Goal: Information Seeking & Learning: Learn about a topic

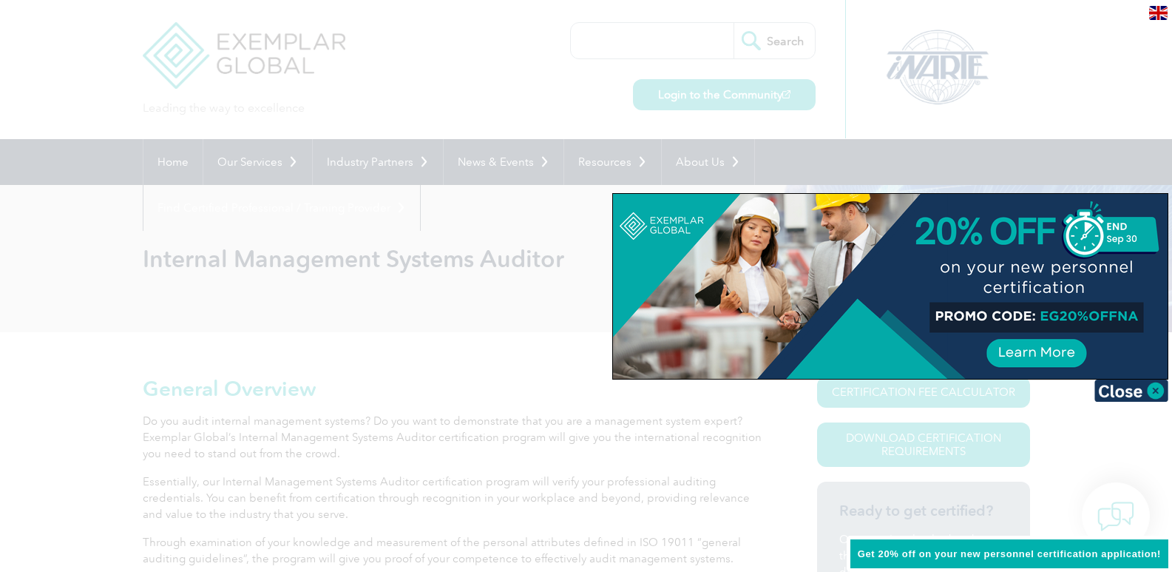
click at [521, 376] on div at bounding box center [586, 286] width 1172 height 572
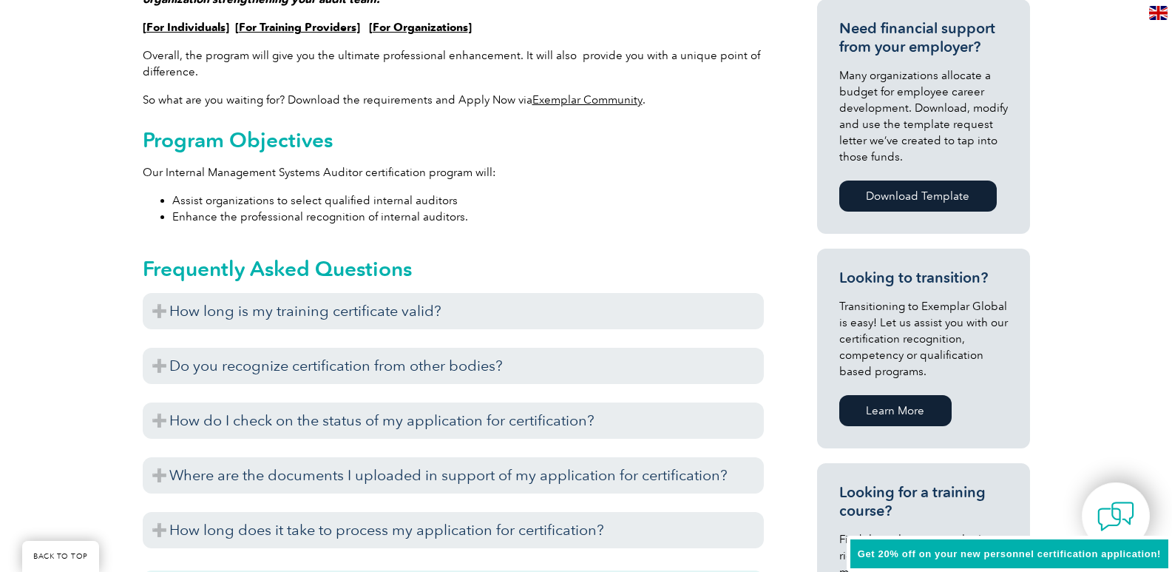
scroll to position [666, 0]
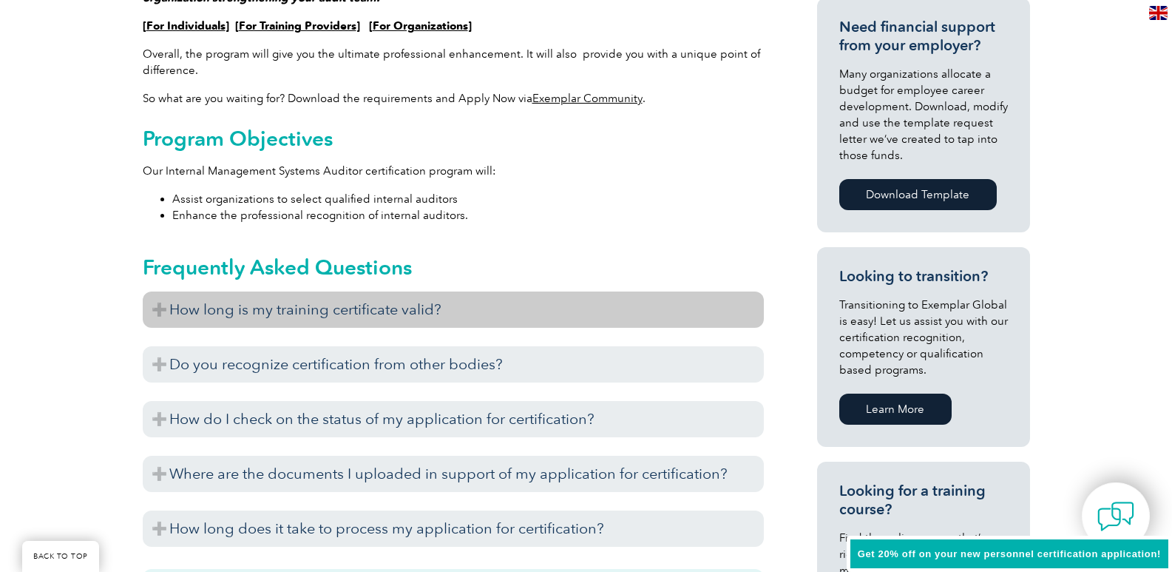
click at [428, 309] on h3 "How long is my training certificate valid?" at bounding box center [453, 309] width 621 height 36
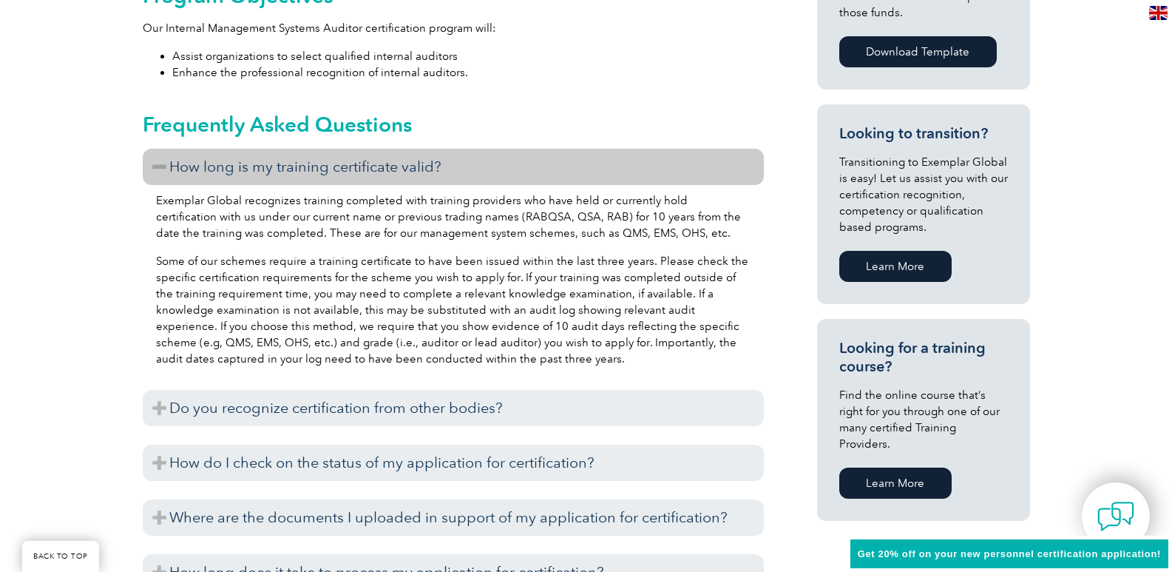
scroll to position [814, 0]
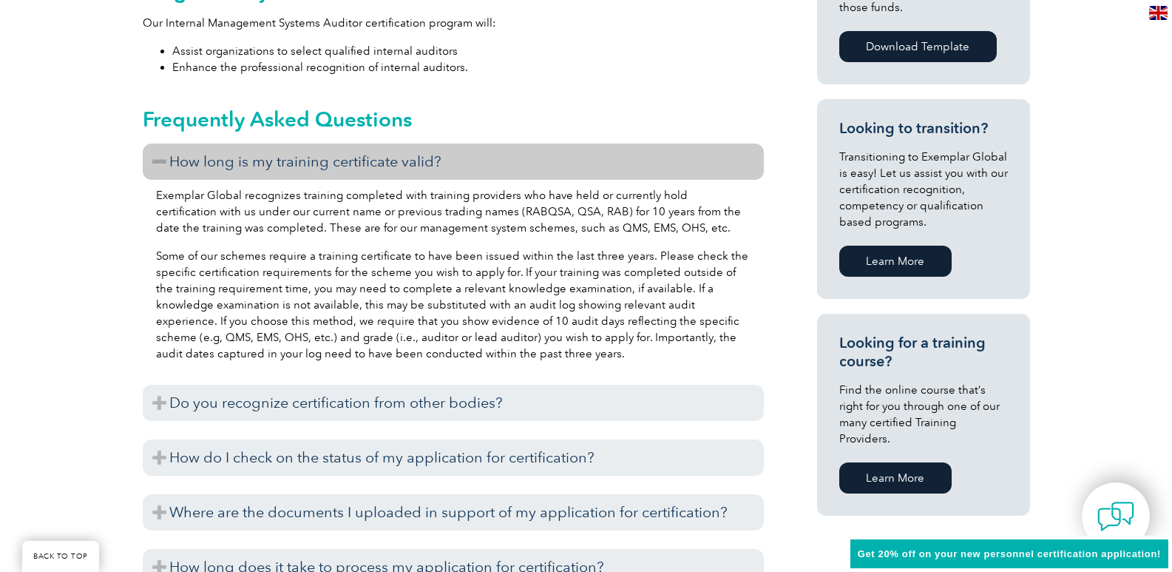
click at [464, 404] on h3 "Do you recognize certification from other bodies?" at bounding box center [453, 403] width 621 height 36
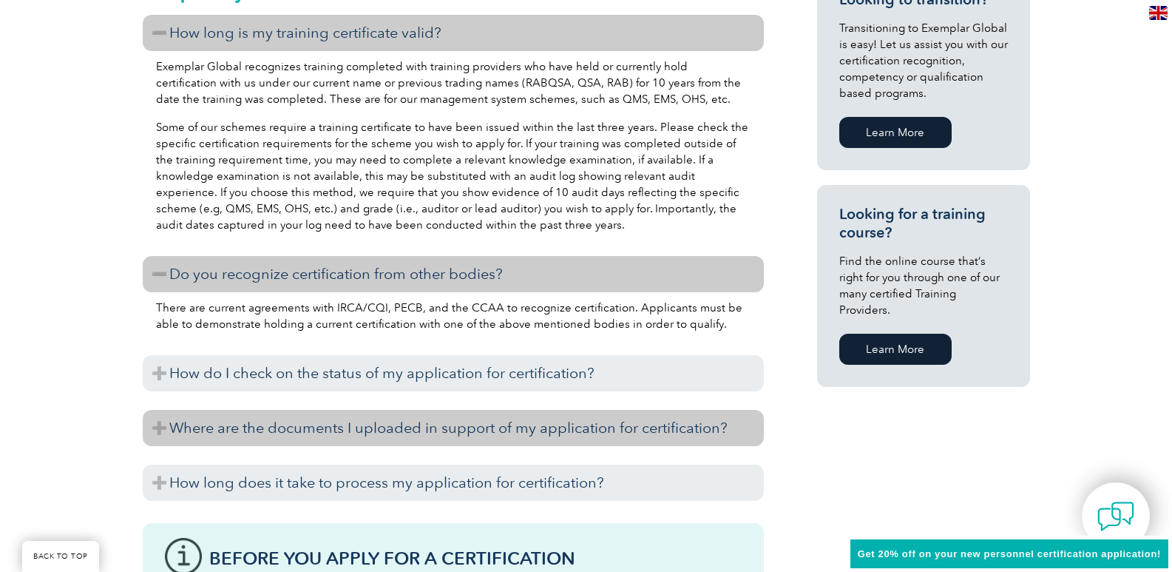
scroll to position [961, 0]
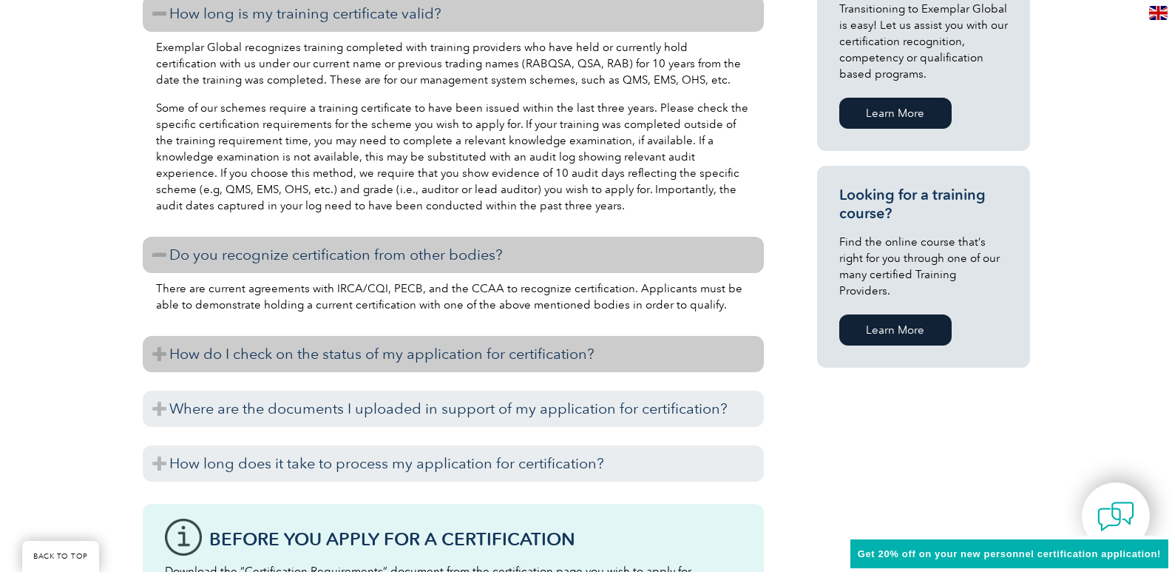
click at [427, 354] on h3 "How do I check on the status of my application for certification?" at bounding box center [453, 354] width 621 height 36
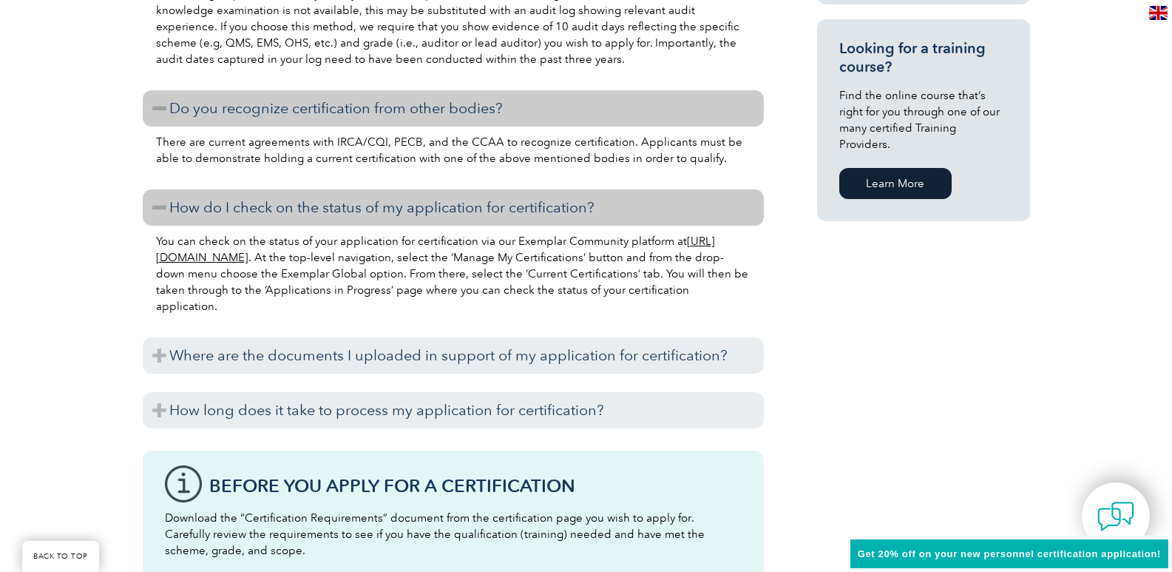
scroll to position [1109, 0]
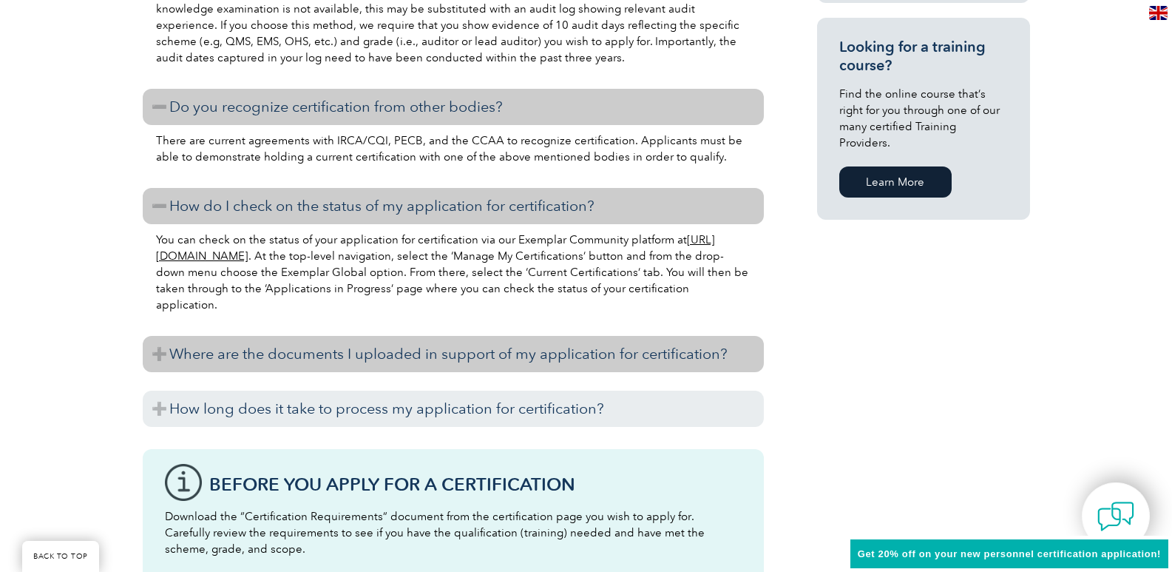
click at [406, 362] on h3 "Where are the documents I uploaded in support of my application for certificati…" at bounding box center [453, 354] width 621 height 36
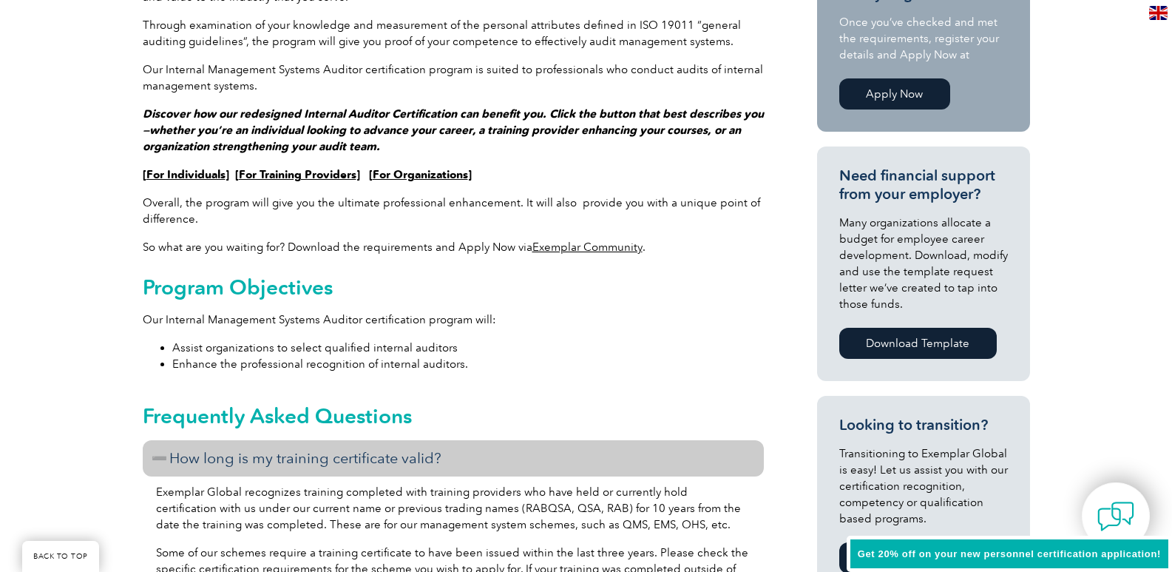
scroll to position [814, 0]
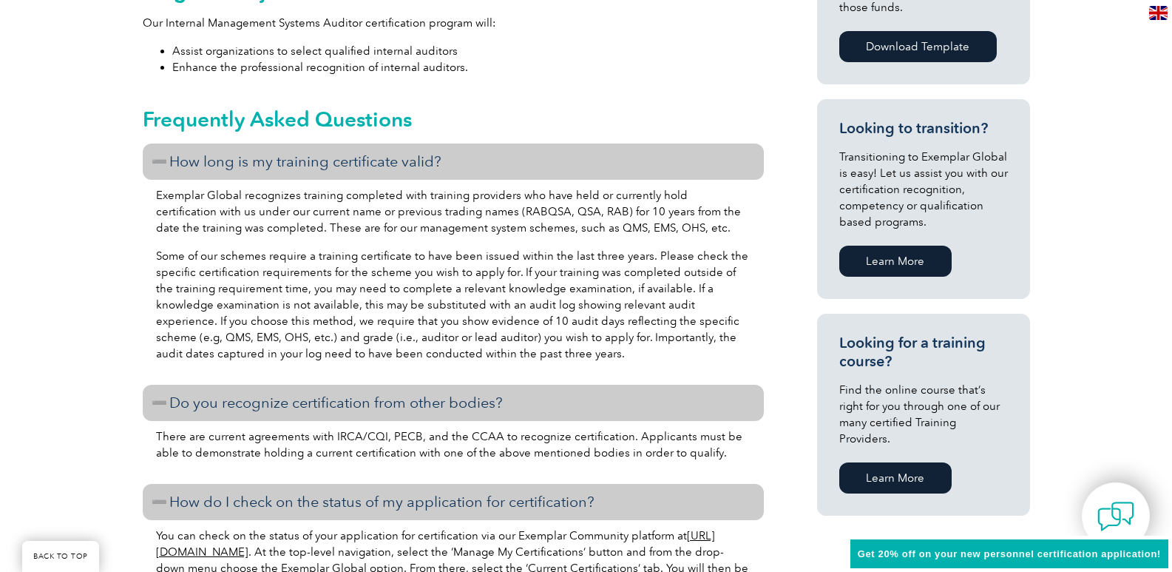
click at [894, 462] on link "Learn More" at bounding box center [895, 477] width 112 height 31
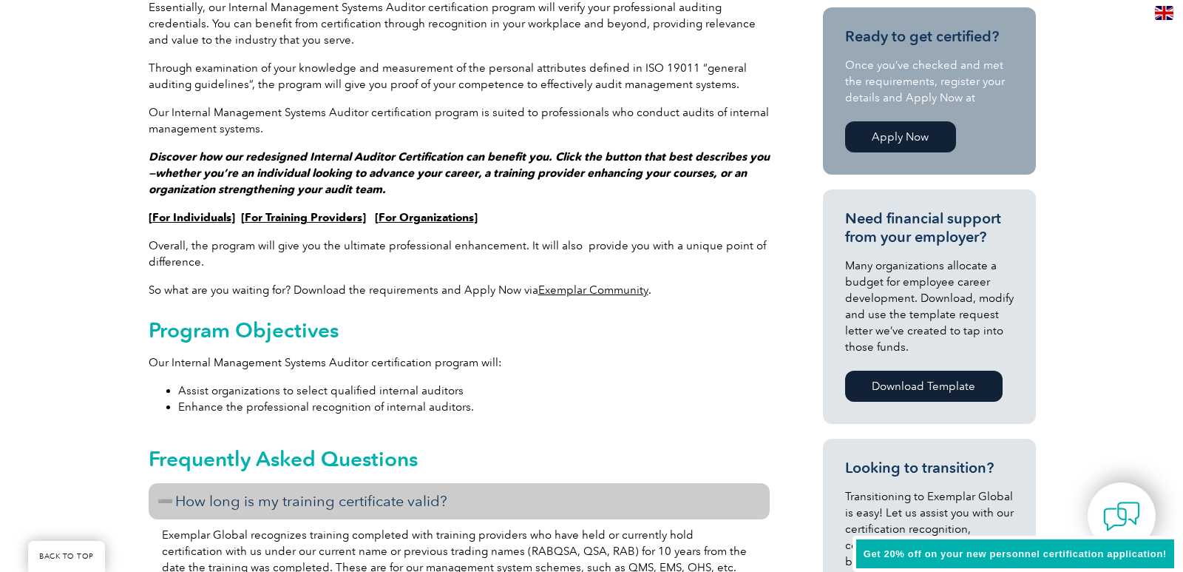
scroll to position [370, 0]
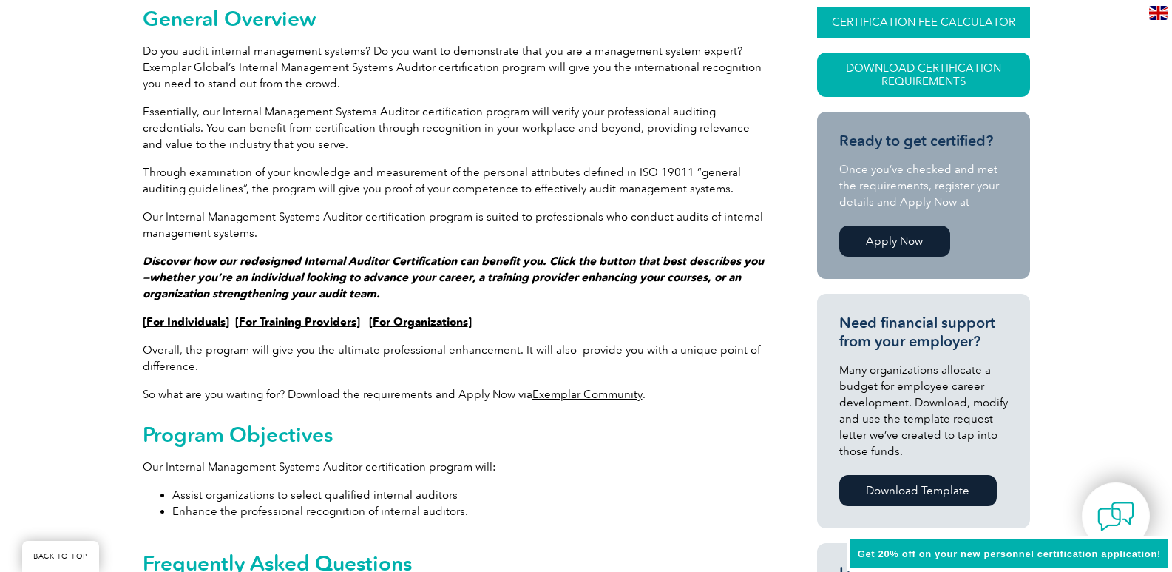
click at [936, 30] on link "CERTIFICATION FEE CALCULATOR" at bounding box center [923, 22] width 213 height 31
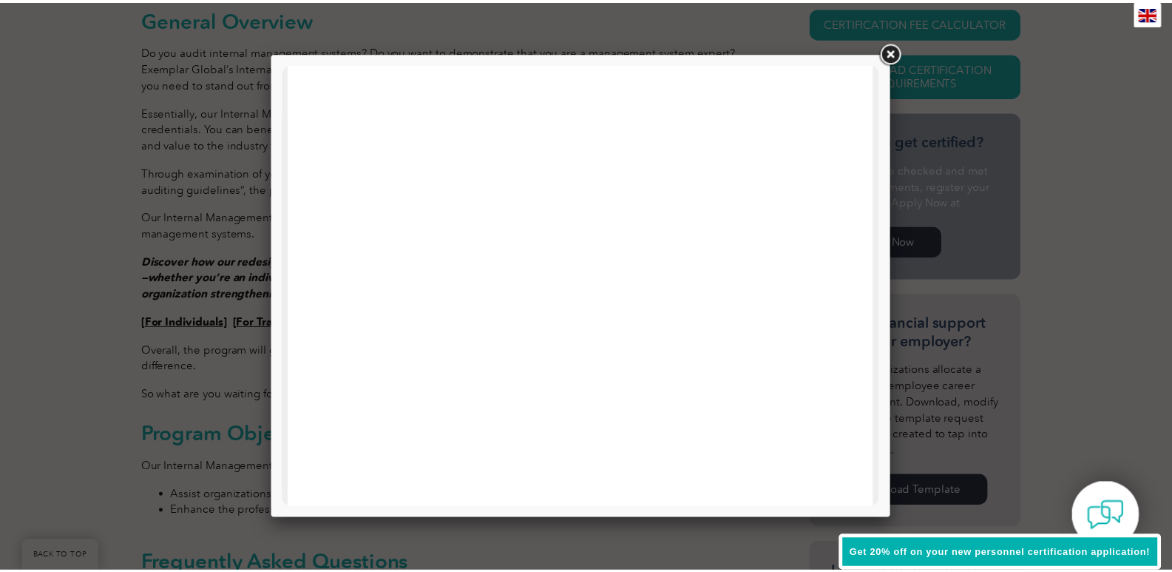
scroll to position [188, 0]
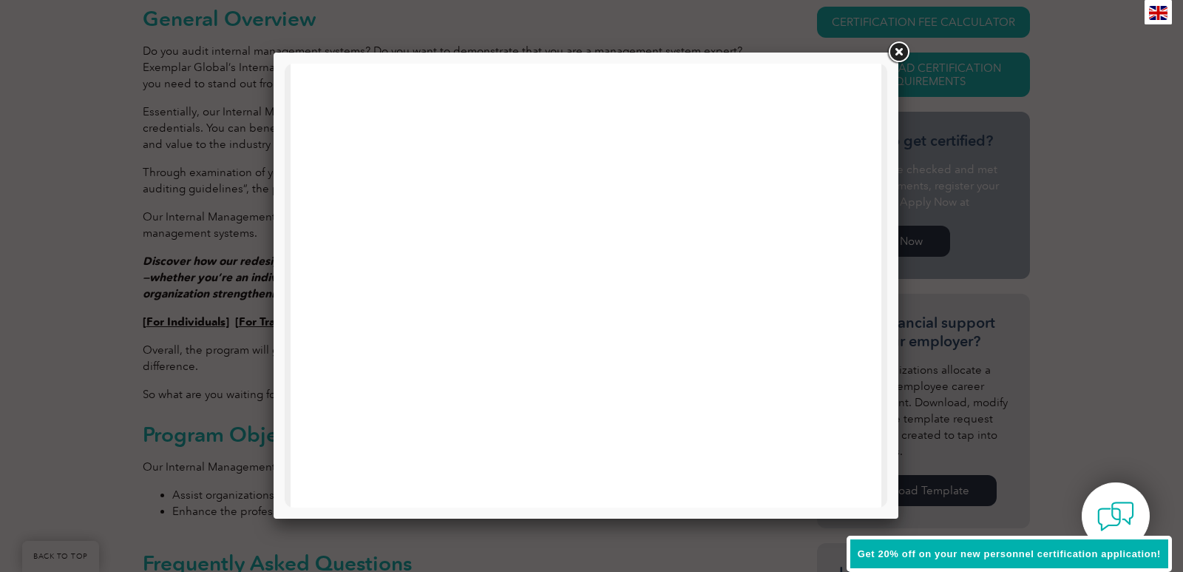
click at [902, 52] on link at bounding box center [898, 52] width 27 height 27
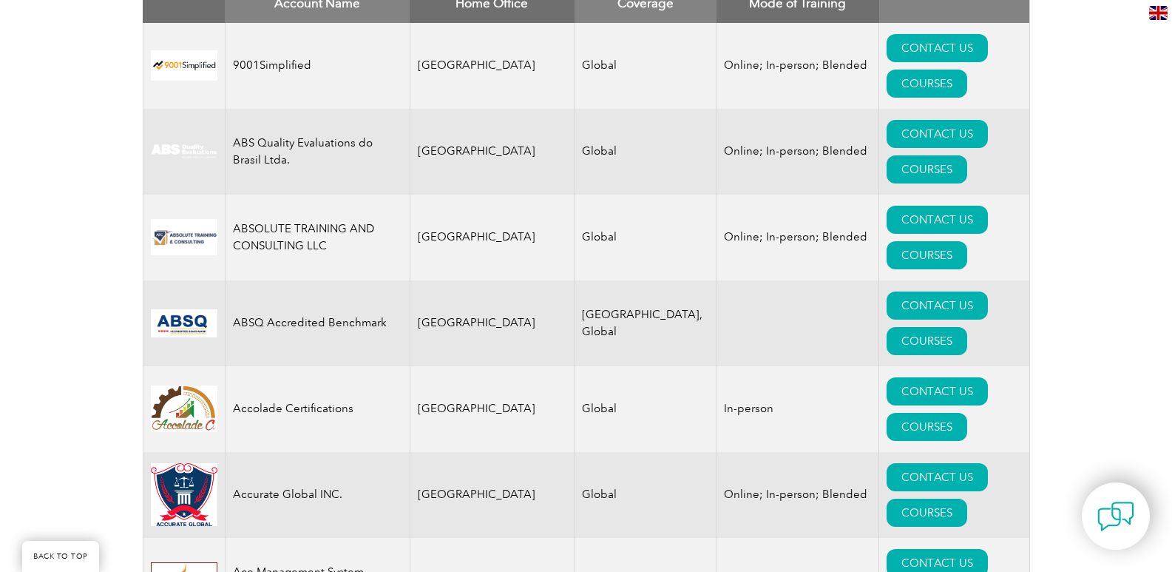
scroll to position [222, 0]
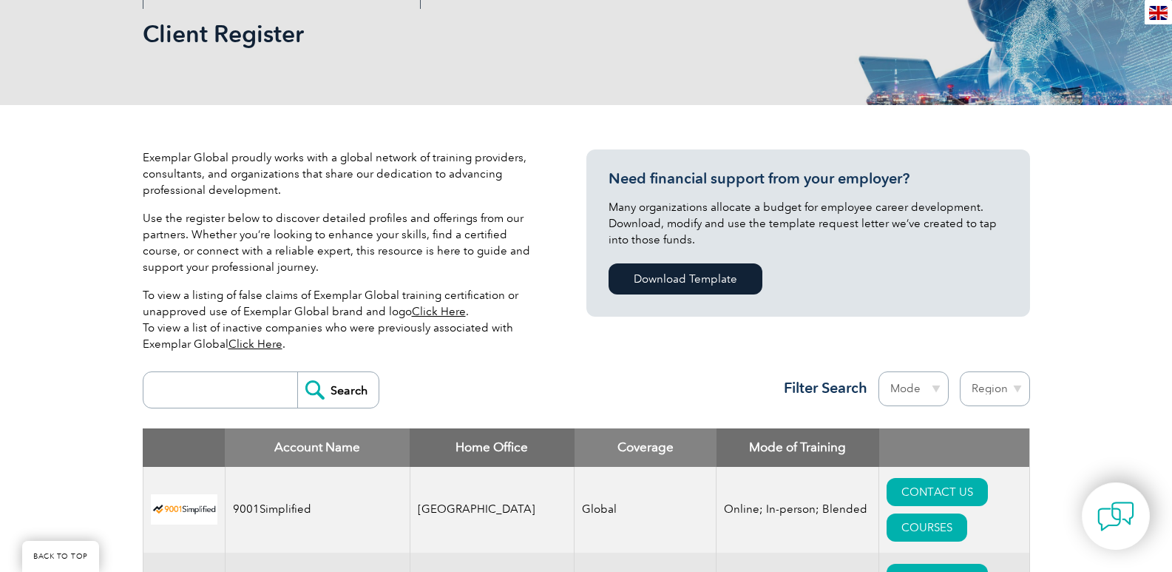
click at [246, 401] on input "search" at bounding box center [224, 389] width 146 height 35
type input "[GEOGRAPHIC_DATA]"
click at [297, 372] on input "Search" at bounding box center [337, 389] width 81 height 35
click at [313, 393] on input "Search" at bounding box center [337, 389] width 81 height 35
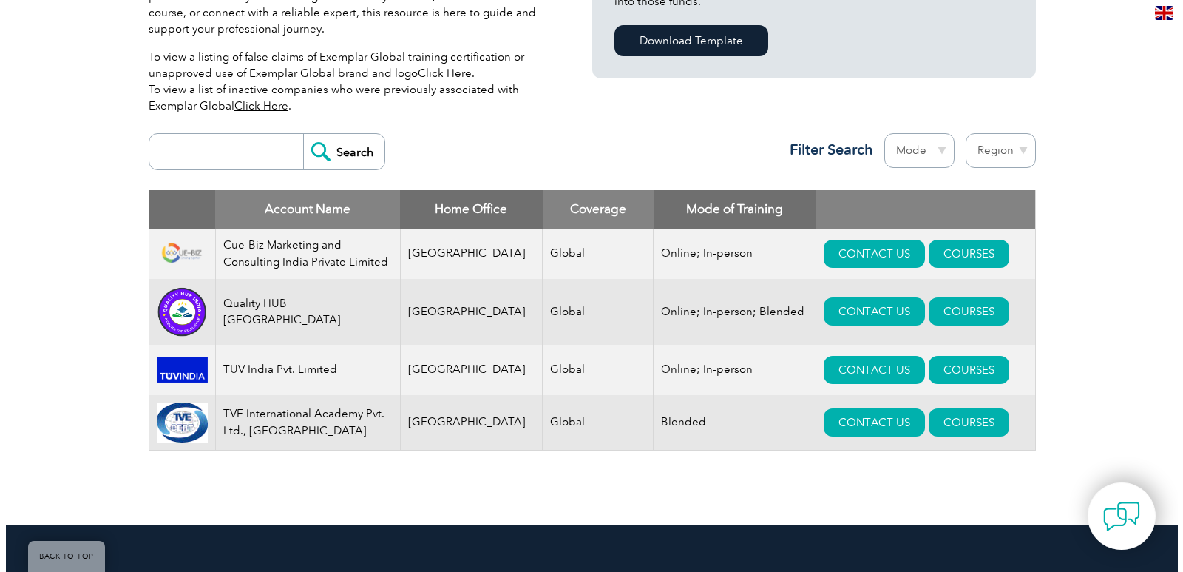
scroll to position [518, 0]
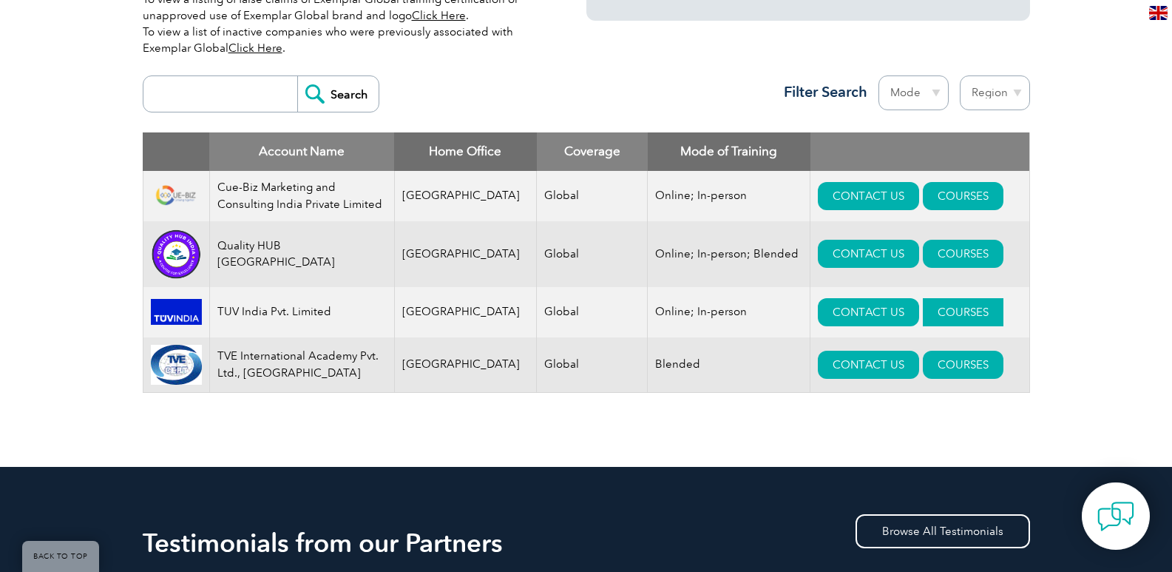
click at [933, 317] on link "COURSES" at bounding box center [963, 312] width 81 height 28
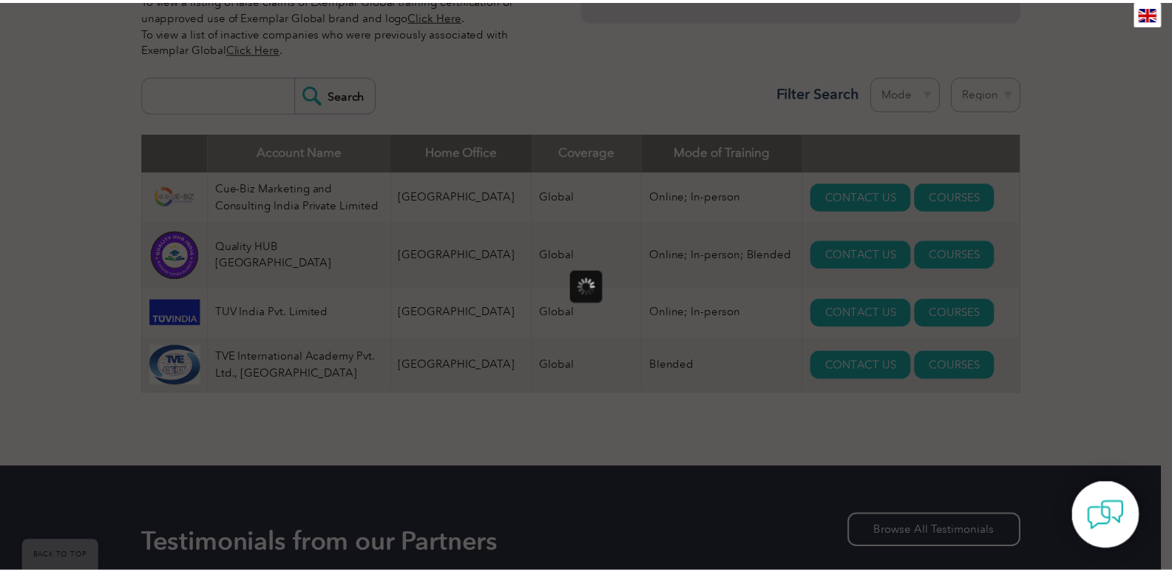
scroll to position [0, 0]
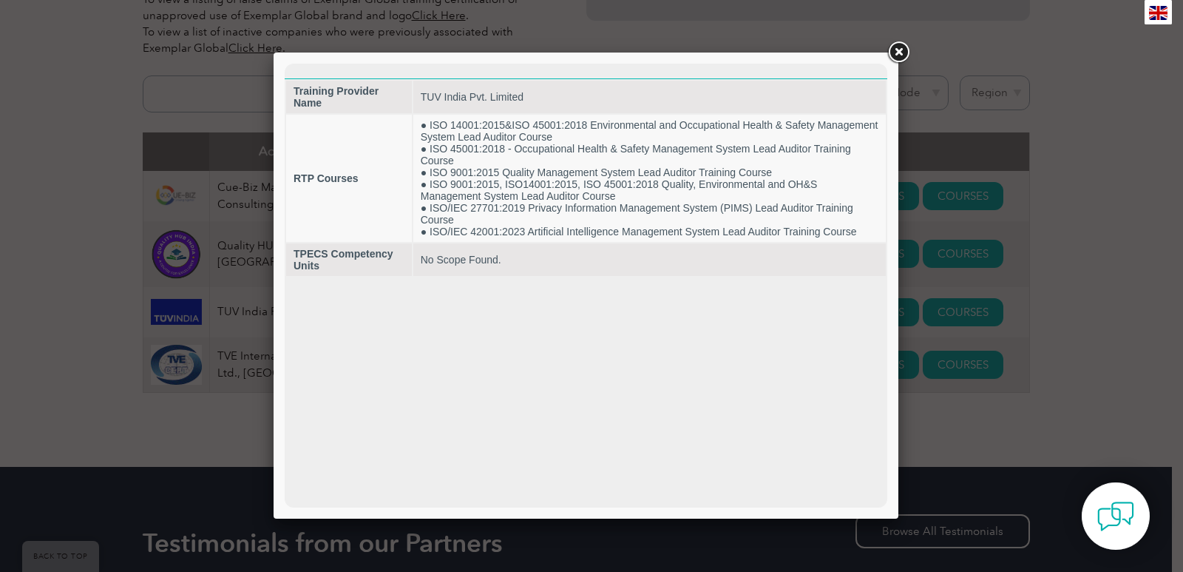
click at [907, 49] on link at bounding box center [898, 52] width 27 height 27
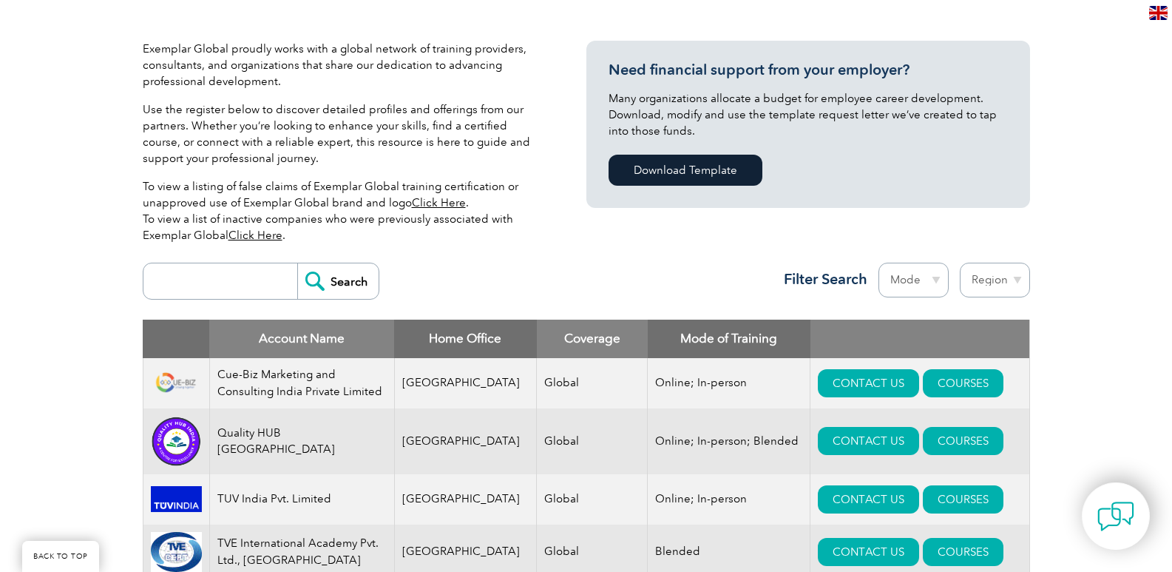
scroll to position [148, 0]
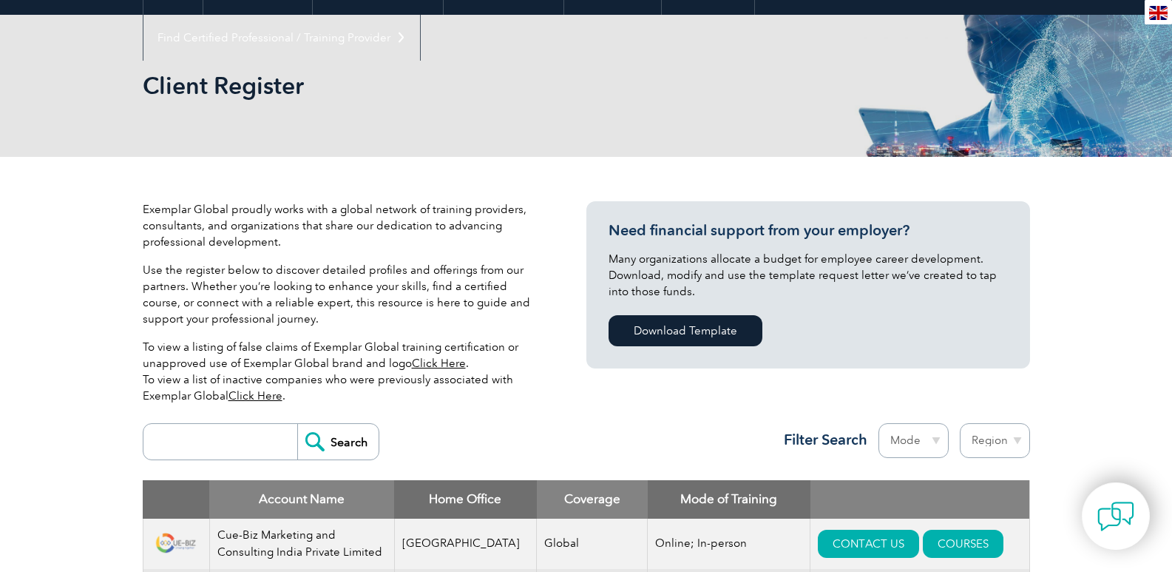
scroll to position [66, 0]
